Goal: Task Accomplishment & Management: Complete application form

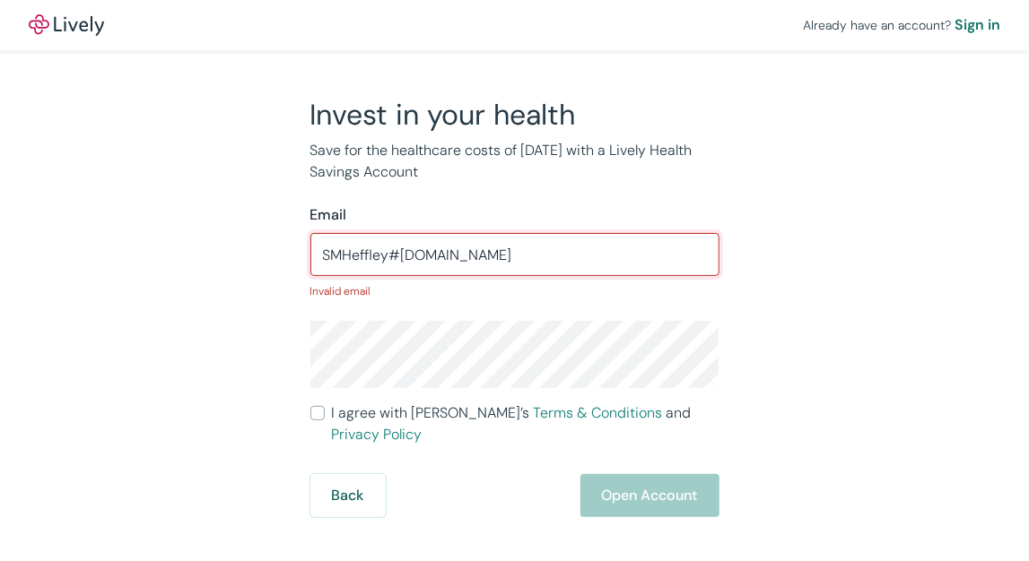
type input "SMHeffley#[DOMAIN_NAME]"
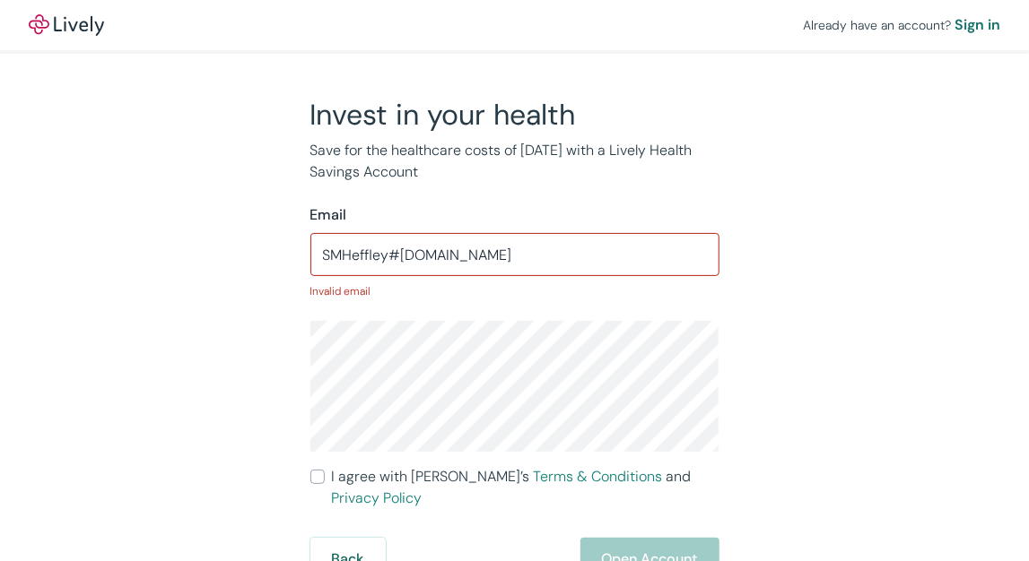
click at [315, 477] on input "I agree with Lively’s Terms & Conditions and Privacy Policy" at bounding box center [317, 477] width 14 height 14
checkbox input "true"
click at [622, 551] on div "Back Open Account" at bounding box center [514, 559] width 409 height 43
click at [399, 253] on input "SMHeffley#[DOMAIN_NAME]" at bounding box center [514, 255] width 409 height 36
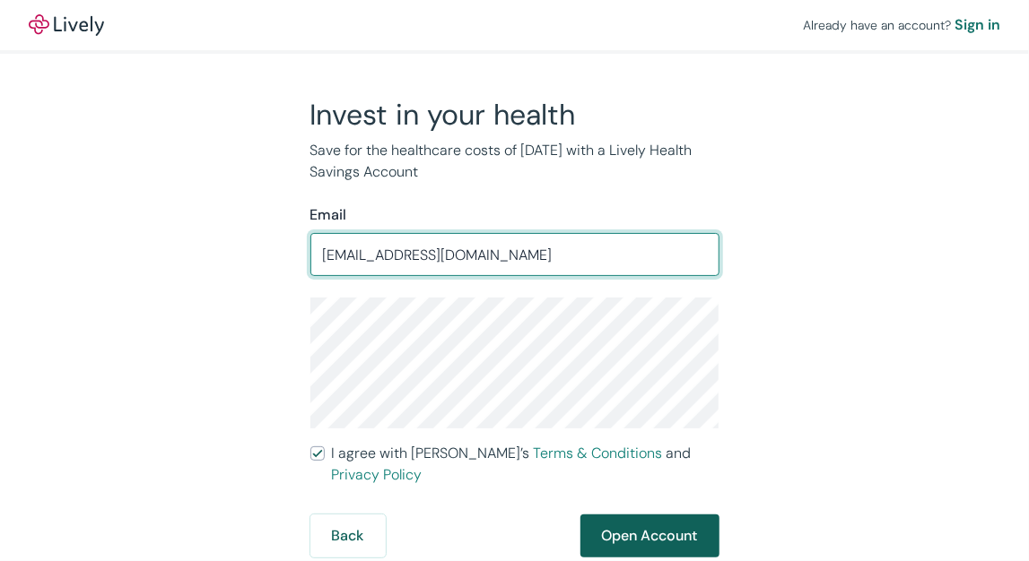
type input "[EMAIL_ADDRESS][DOMAIN_NAME]"
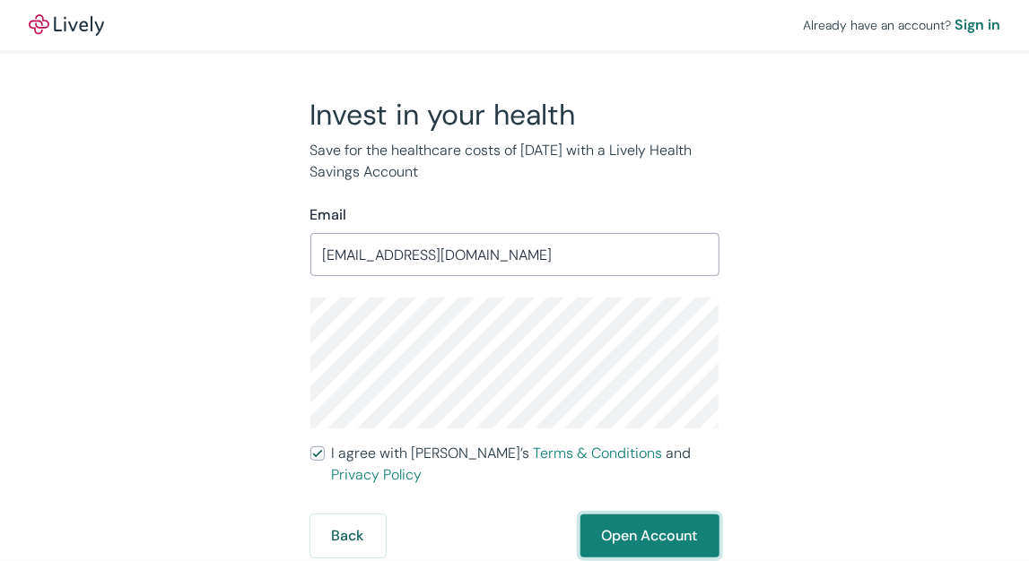
click at [628, 518] on button "Open Account" at bounding box center [649, 536] width 139 height 43
